Goal: Task Accomplishment & Management: Manage account settings

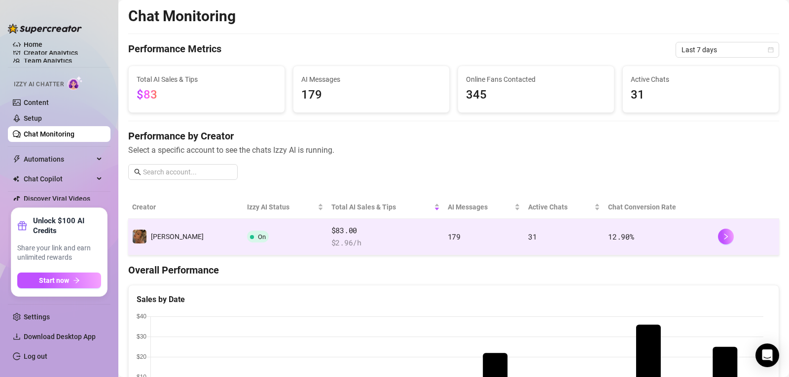
click at [243, 243] on td "On" at bounding box center [285, 237] width 84 height 36
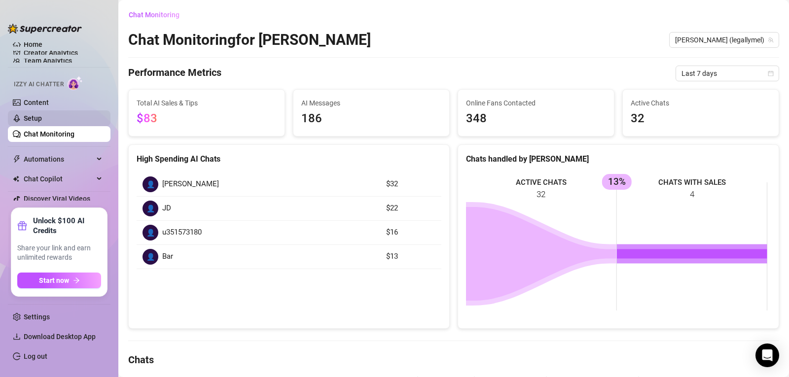
click at [42, 119] on link "Setup" at bounding box center [33, 118] width 18 height 8
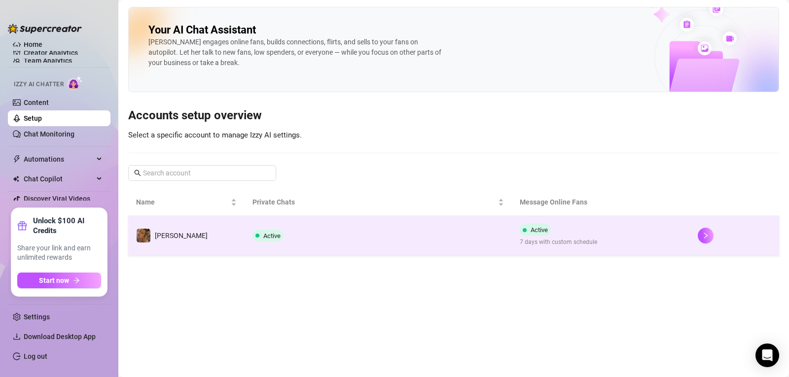
click at [536, 226] on span "Active" at bounding box center [538, 229] width 17 height 7
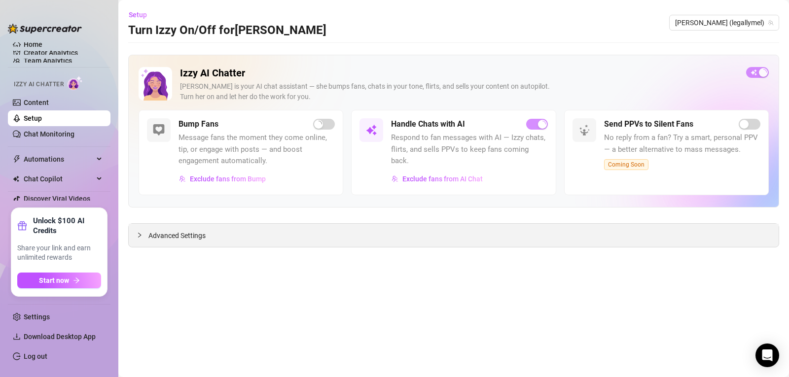
click at [592, 246] on div "Advanced Settings" at bounding box center [454, 235] width 650 height 23
click at [157, 238] on span "Advanced Settings" at bounding box center [176, 235] width 57 height 11
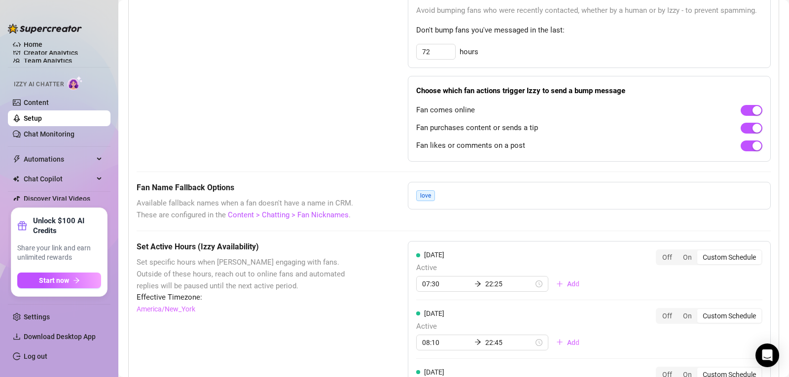
scroll to position [634, 0]
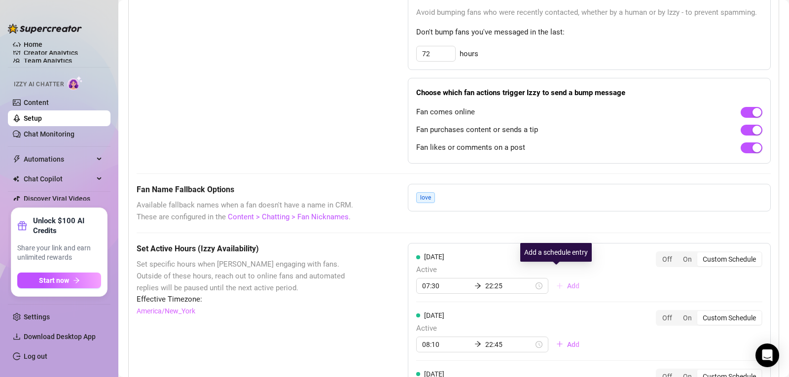
click at [554, 278] on button "Add" at bounding box center [567, 286] width 39 height 16
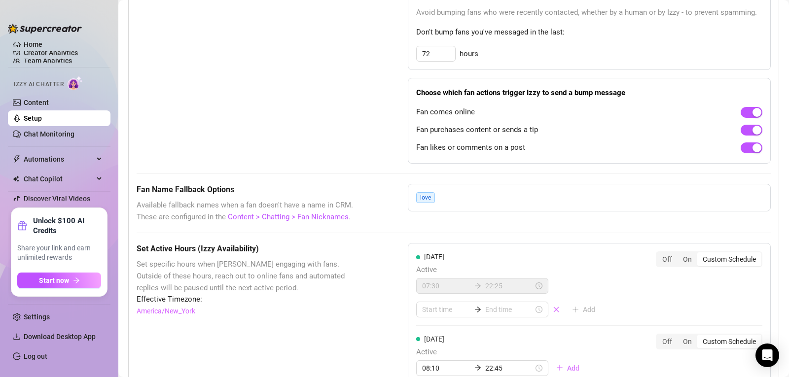
click at [529, 280] on div "07:30 22:25" at bounding box center [482, 286] width 132 height 16
click at [554, 307] on icon "close" at bounding box center [556, 309] width 5 height 5
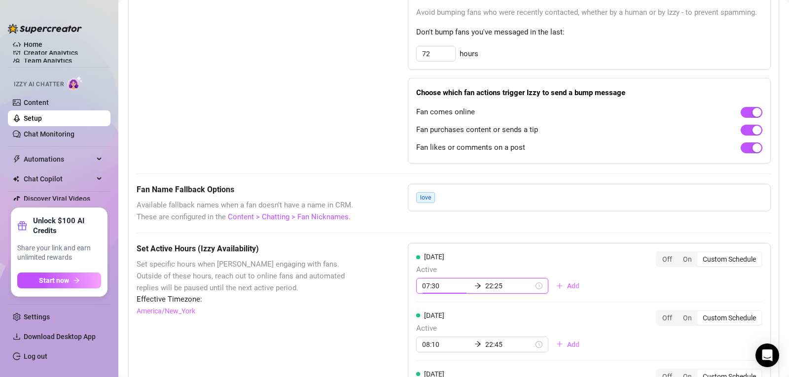
click at [446, 280] on input "07:30" at bounding box center [446, 285] width 48 height 11
click at [432, 158] on div "00" at bounding box center [428, 159] width 24 height 14
click at [453, 159] on div "00" at bounding box center [456, 159] width 24 height 14
type input "00:00"
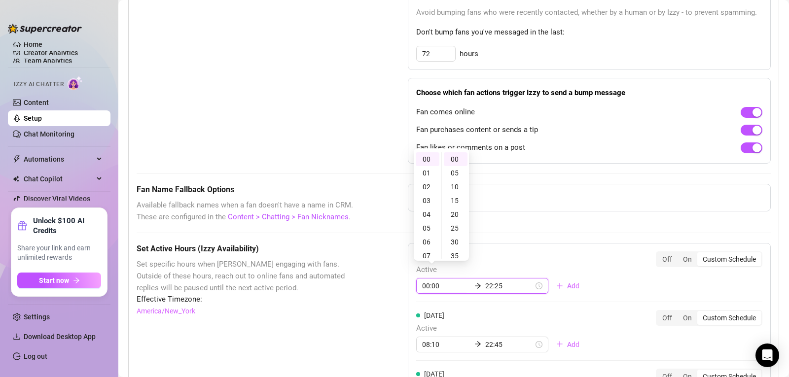
click at [489, 280] on input "22:25" at bounding box center [509, 285] width 48 height 11
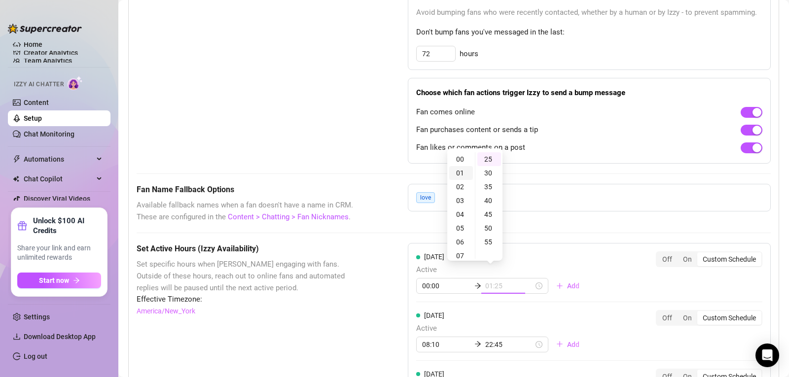
click at [461, 179] on div "01" at bounding box center [461, 173] width 24 height 14
click at [486, 187] on div "35" at bounding box center [489, 187] width 24 height 14
type input "01:35"
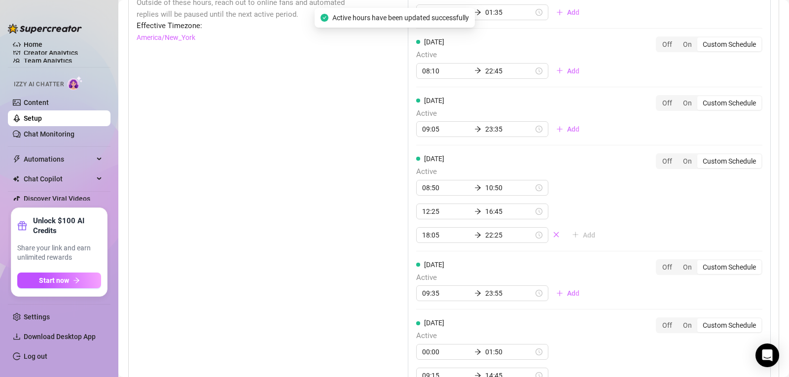
scroll to position [1134, 0]
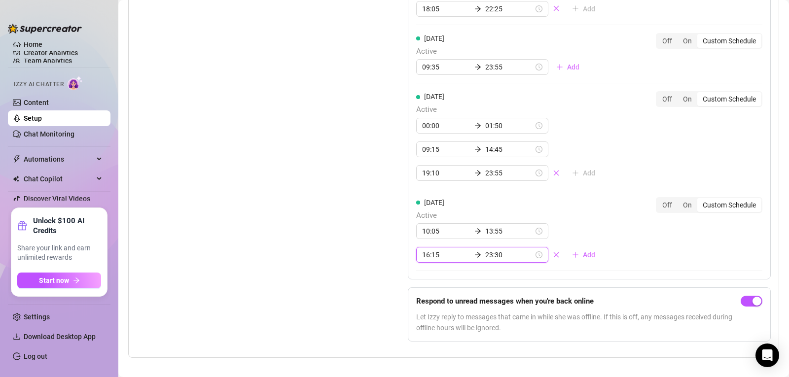
click at [488, 249] on input "23:30" at bounding box center [509, 254] width 48 height 11
type input "23:55"
click at [457, 195] on div "55" at bounding box center [456, 197] width 24 height 14
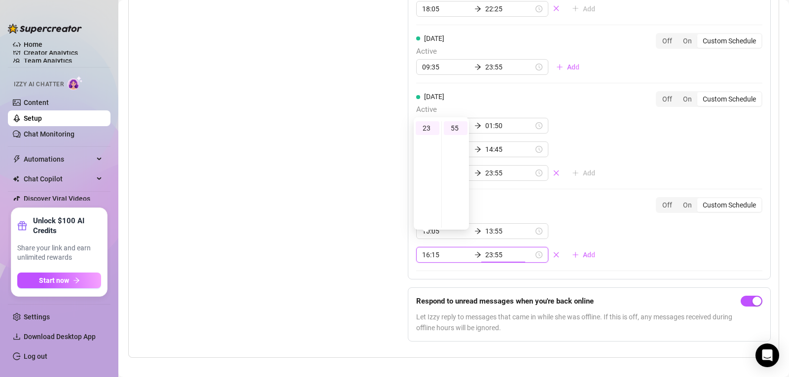
click at [592, 258] on div "[DATE] Active 10:05 13:55 16:15 23:55 Add Off On Custom Schedule" at bounding box center [589, 234] width 346 height 74
click at [616, 246] on div "[DATE] Active 10:05 13:55 16:15 23:55 Add Off On Custom Schedule" at bounding box center [589, 230] width 346 height 66
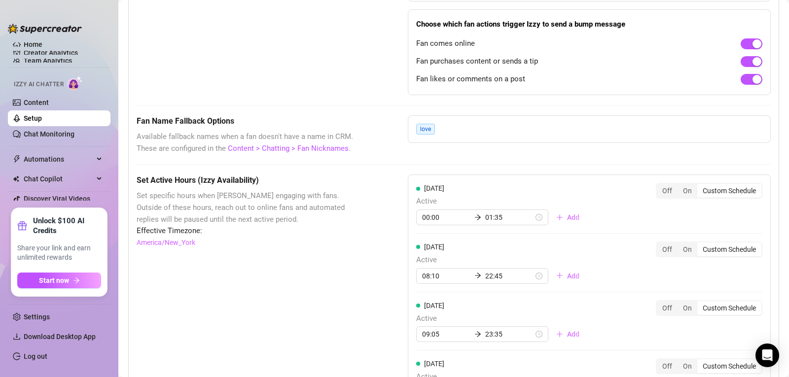
scroll to position [732, 0]
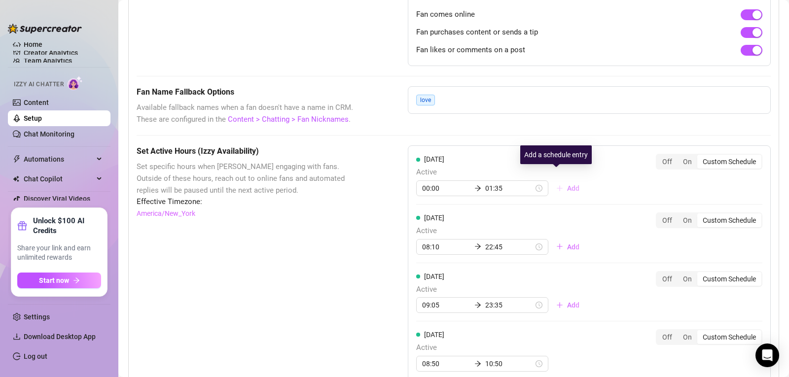
click at [555, 180] on button "Add" at bounding box center [567, 188] width 39 height 16
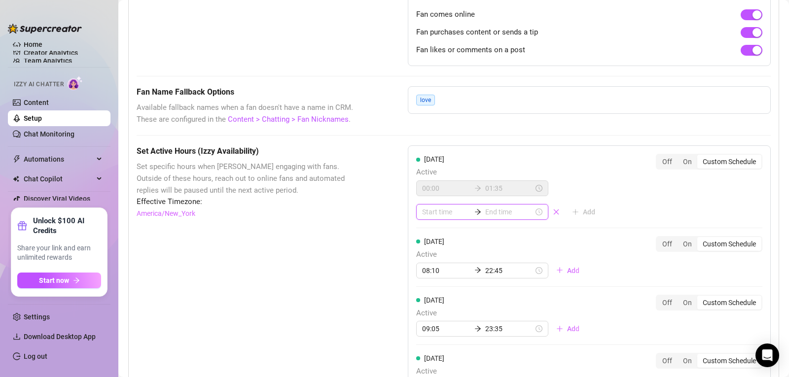
click at [454, 207] on input at bounding box center [446, 212] width 48 height 11
type input "00:10"
type input "06:00"
type input "01:00"
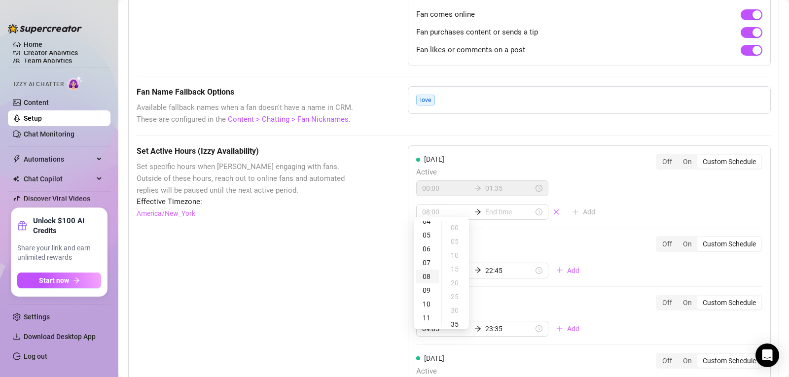
click at [431, 276] on div "08" at bounding box center [428, 277] width 24 height 14
click at [456, 289] on div "20" at bounding box center [456, 283] width 24 height 14
type input "08:20"
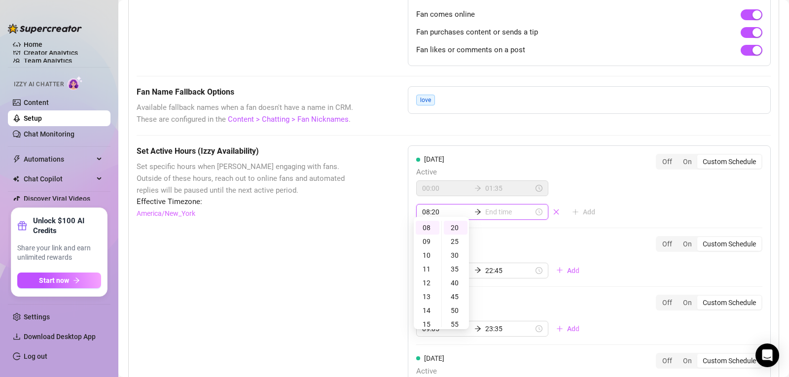
click at [486, 207] on input at bounding box center [509, 212] width 48 height 11
type input "13:20"
click at [461, 318] on div "15" at bounding box center [461, 318] width 24 height 14
click at [488, 255] on div "30" at bounding box center [489, 255] width 24 height 14
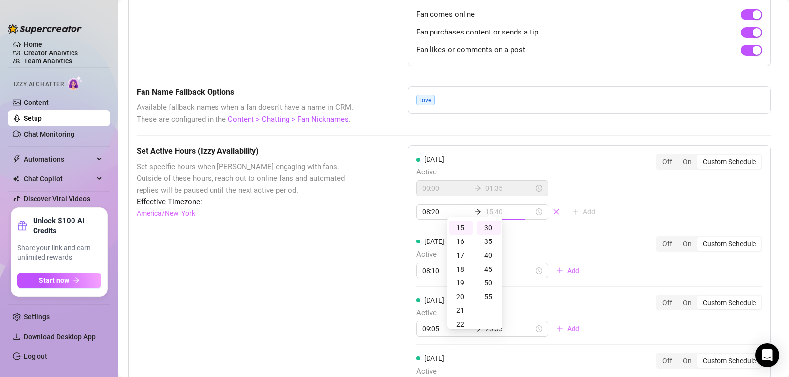
type input "15:30"
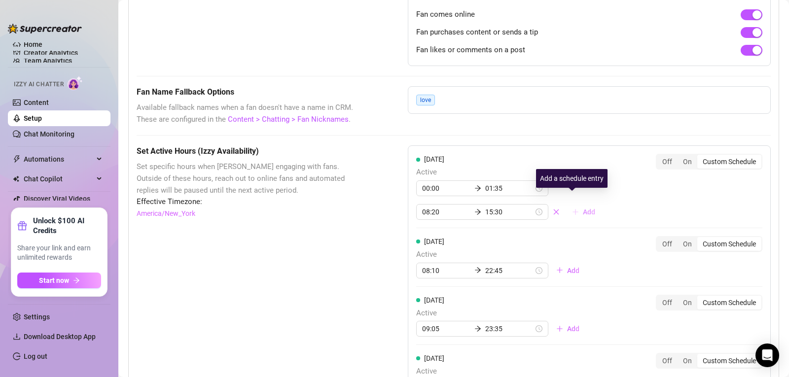
click at [572, 209] on icon "plus" at bounding box center [575, 212] width 7 height 7
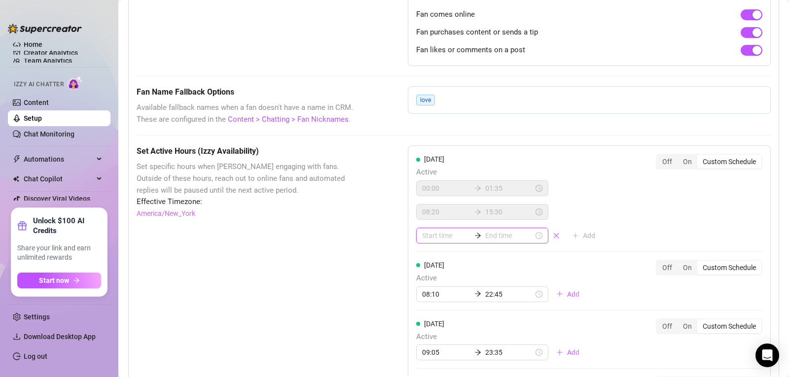
click at [454, 230] on input at bounding box center [446, 235] width 48 height 11
type input "00:05"
type input "00:30"
type input "00:00"
click at [430, 230] on input at bounding box center [446, 235] width 48 height 11
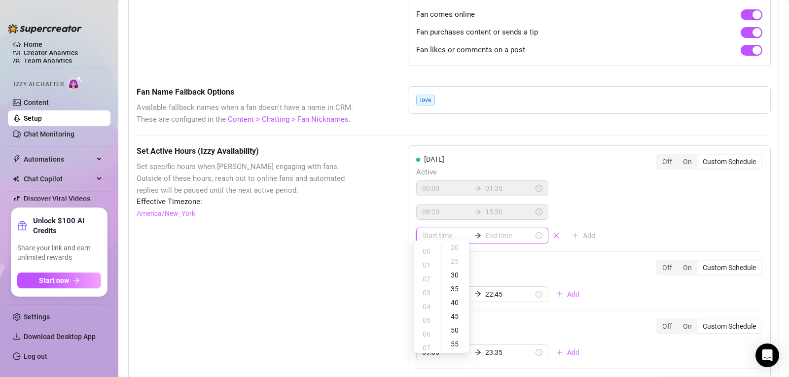
type input "00:00"
click at [428, 309] on div "17" at bounding box center [428, 312] width 24 height 14
click at [458, 268] on div "05" at bounding box center [456, 265] width 24 height 14
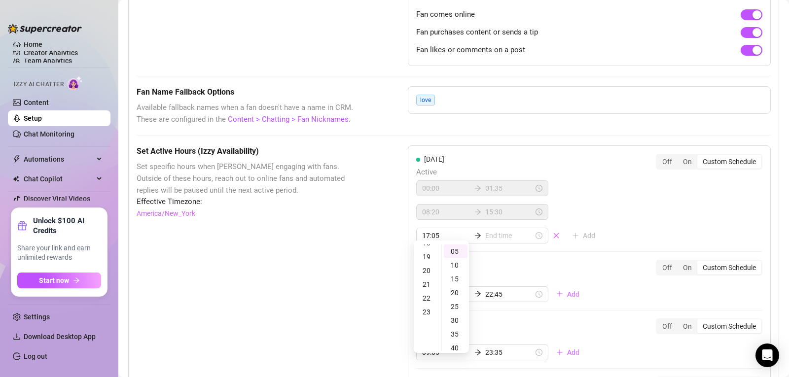
scroll to position [252, 0]
type input "17:05"
click at [491, 230] on input at bounding box center [509, 235] width 48 height 11
type input "17:10"
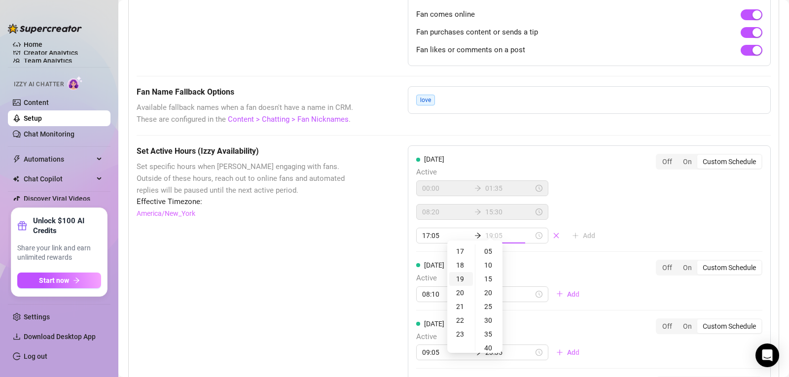
click at [463, 279] on div "19" at bounding box center [461, 279] width 24 height 14
click at [487, 319] on div "30" at bounding box center [489, 321] width 24 height 14
type input "19:30"
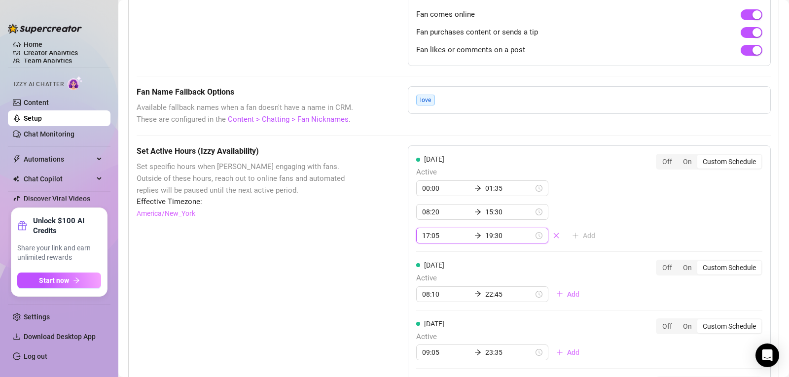
click at [489, 230] on input "19:30" at bounding box center [509, 235] width 48 height 11
click at [460, 298] on div "22" at bounding box center [461, 293] width 24 height 14
type input "22:55"
click at [486, 323] on div "55" at bounding box center [489, 321] width 24 height 14
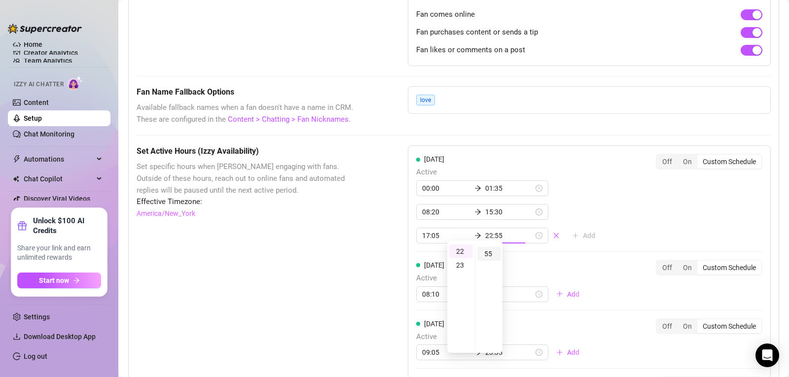
scroll to position [152, 0]
click at [583, 275] on div "[DATE] Active 08:10 22:45 Add Off On Custom Schedule" at bounding box center [589, 281] width 346 height 42
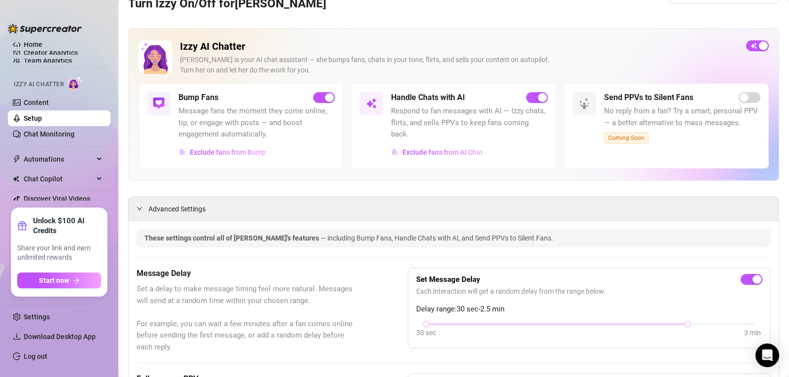
scroll to position [0, 0]
